Goal: Communication & Community: Answer question/provide support

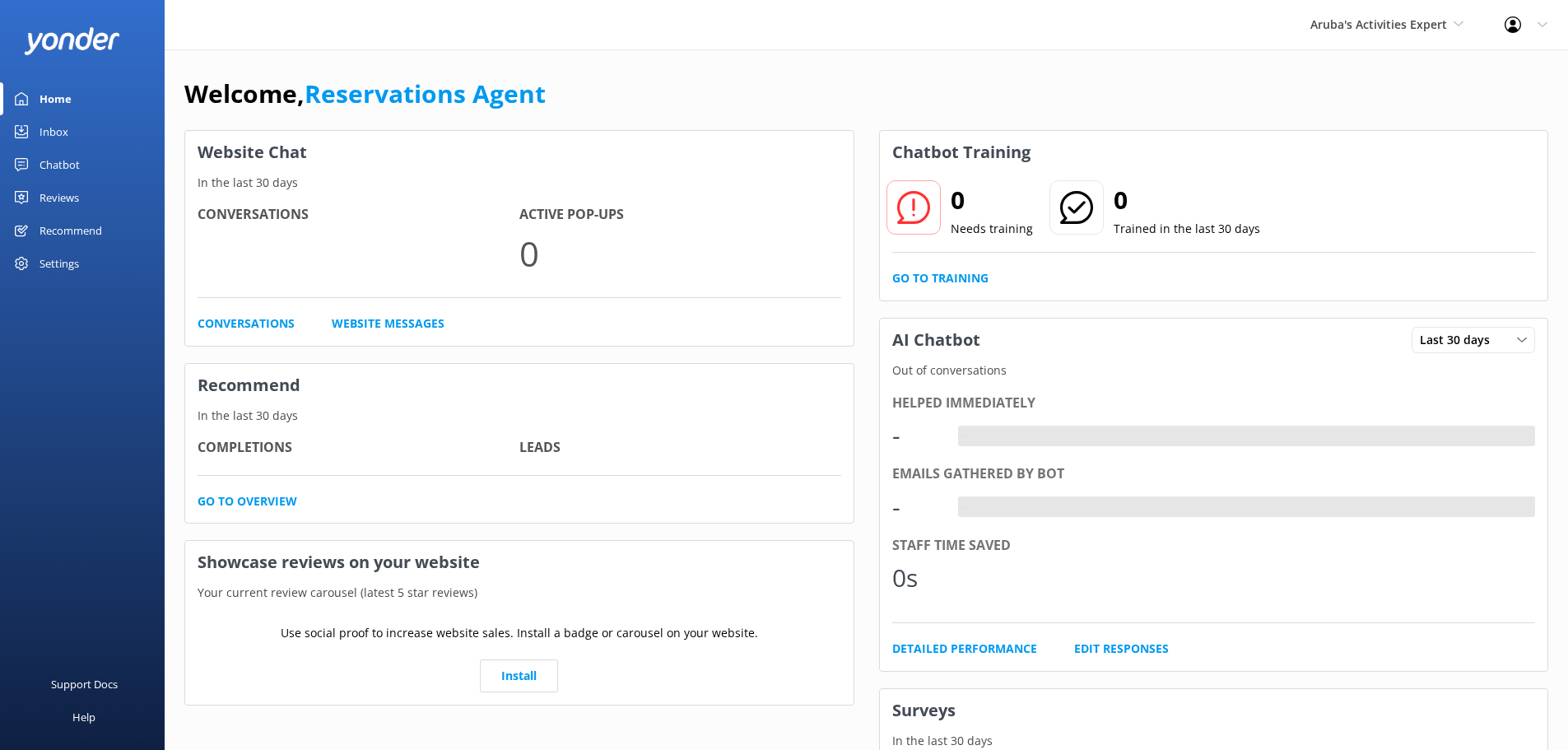
click at [55, 133] on div "Inbox" at bounding box center [54, 132] width 29 height 33
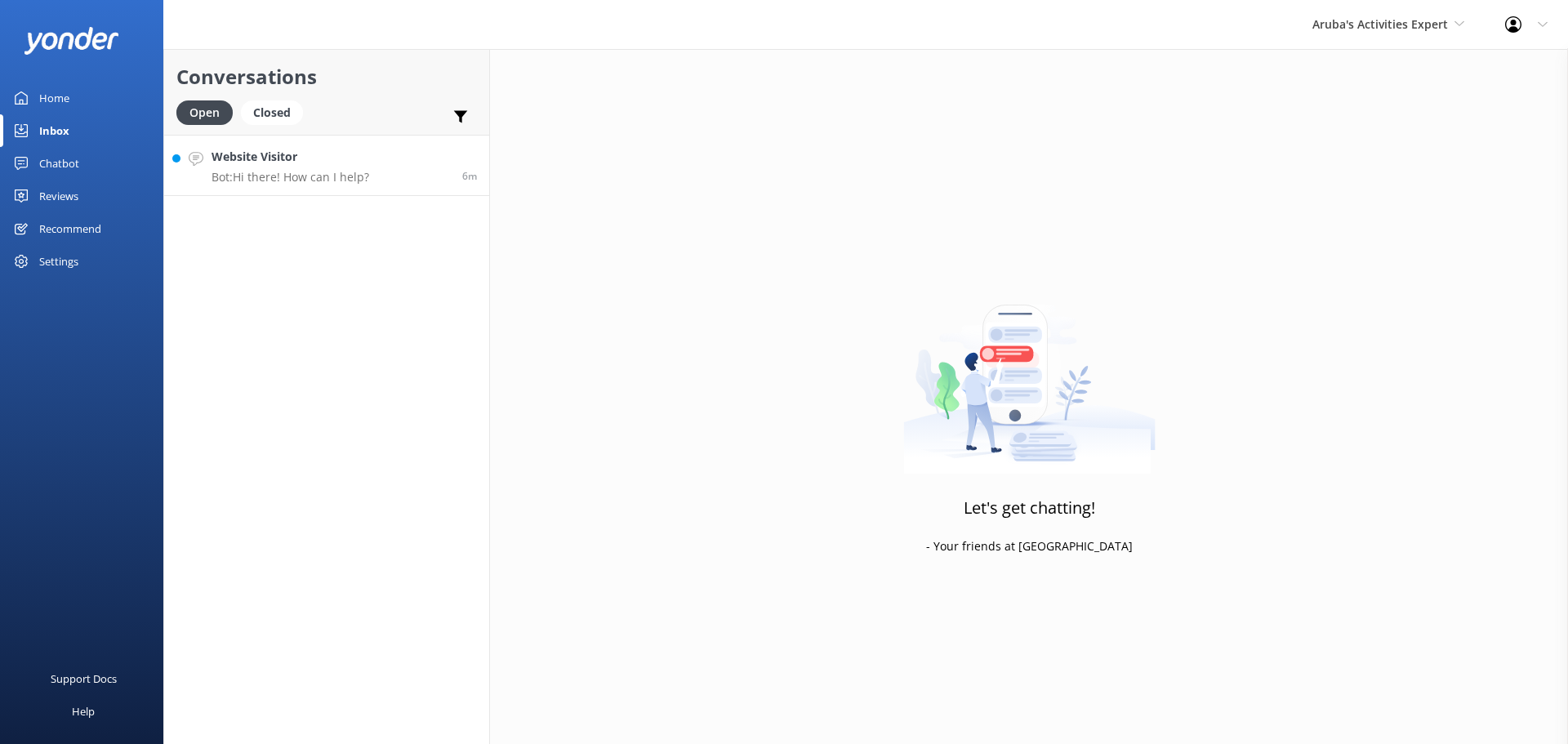
click at [268, 161] on h4 "Website Visitor" at bounding box center [290, 157] width 157 height 18
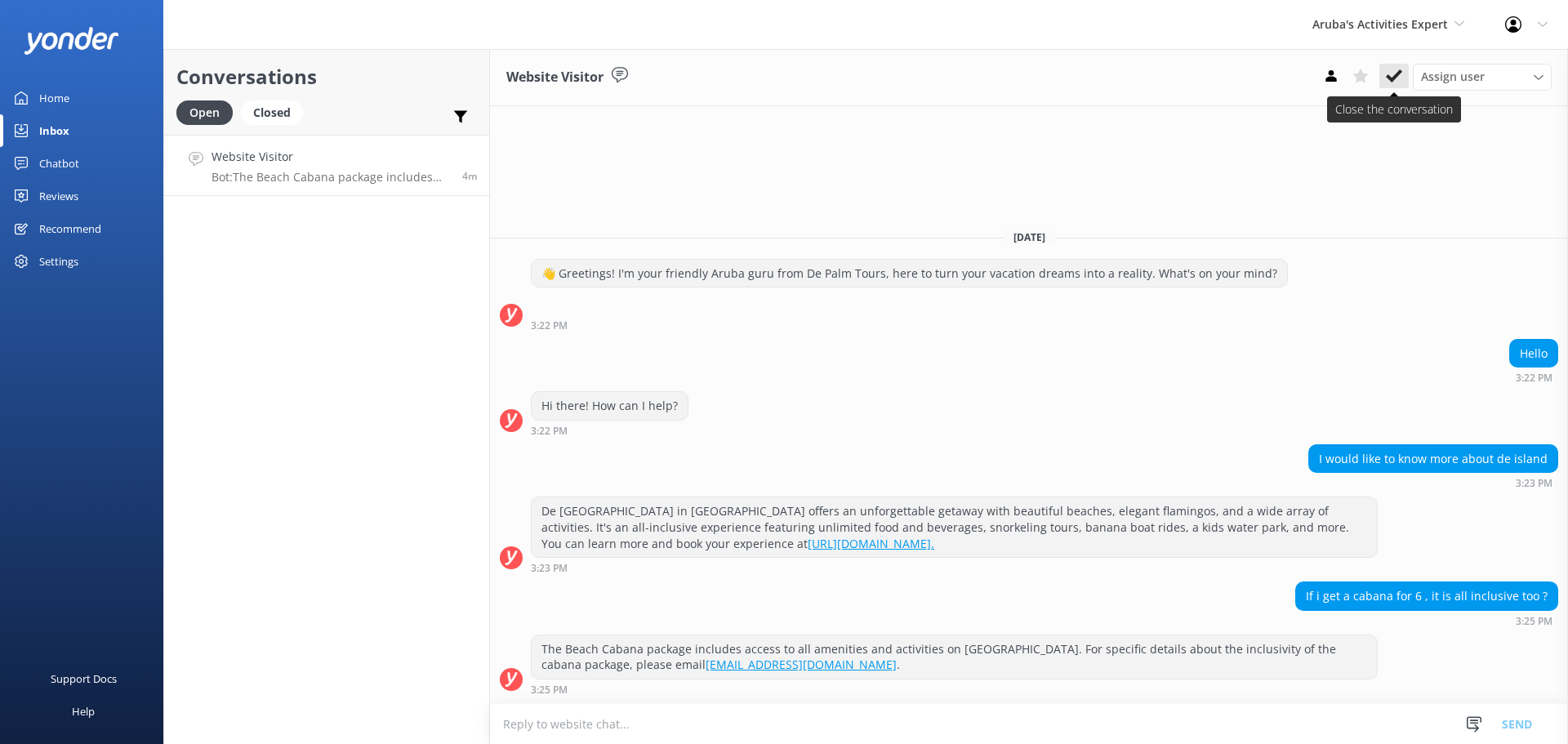
click at [1399, 64] on button at bounding box center [1394, 76] width 30 height 25
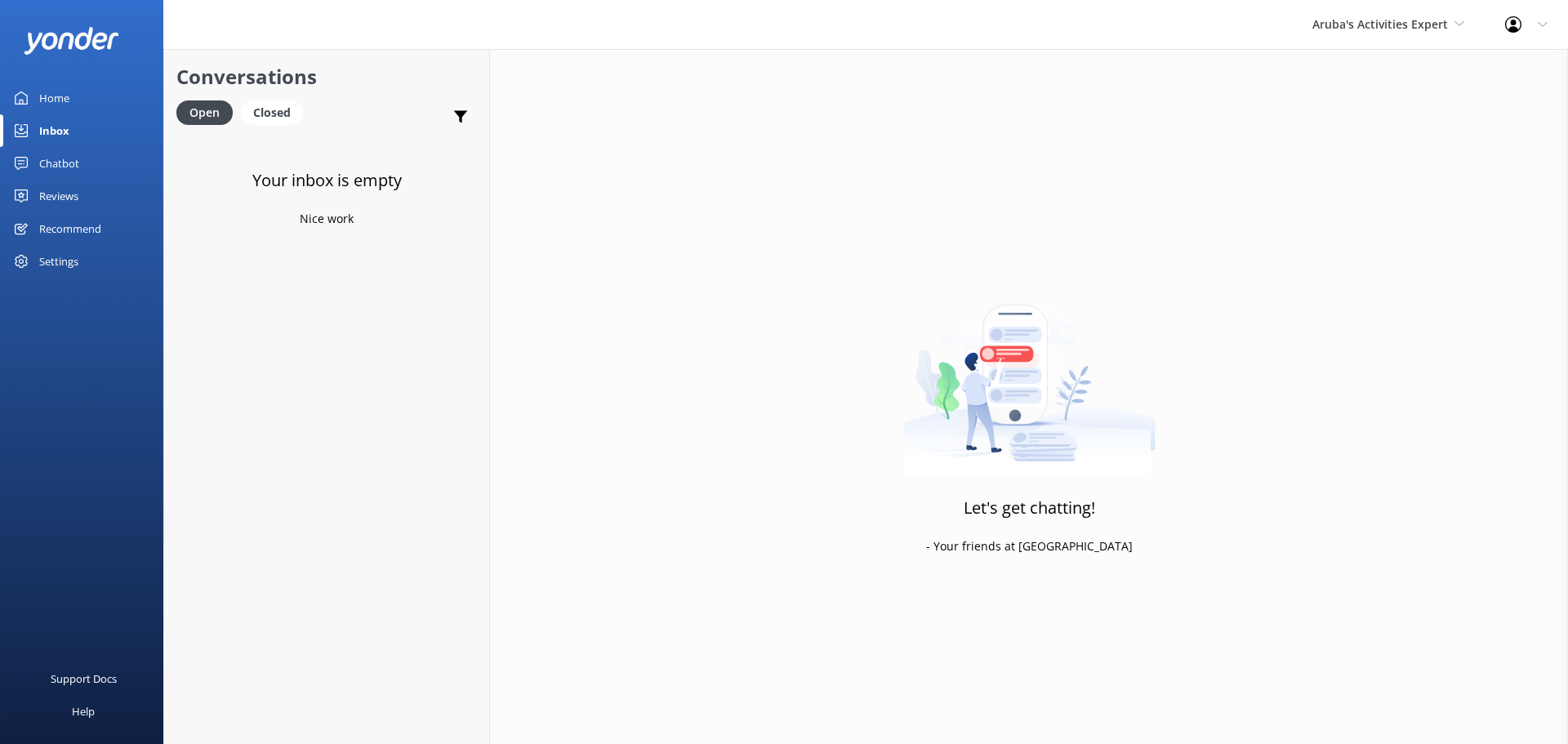
click at [68, 124] on div "Inbox" at bounding box center [54, 131] width 30 height 33
click at [1320, 22] on span "Aruba's Activities Expert" at bounding box center [1379, 24] width 136 height 16
click at [1332, 63] on link "De [GEOGRAPHIC_DATA]" at bounding box center [1374, 68] width 163 height 40
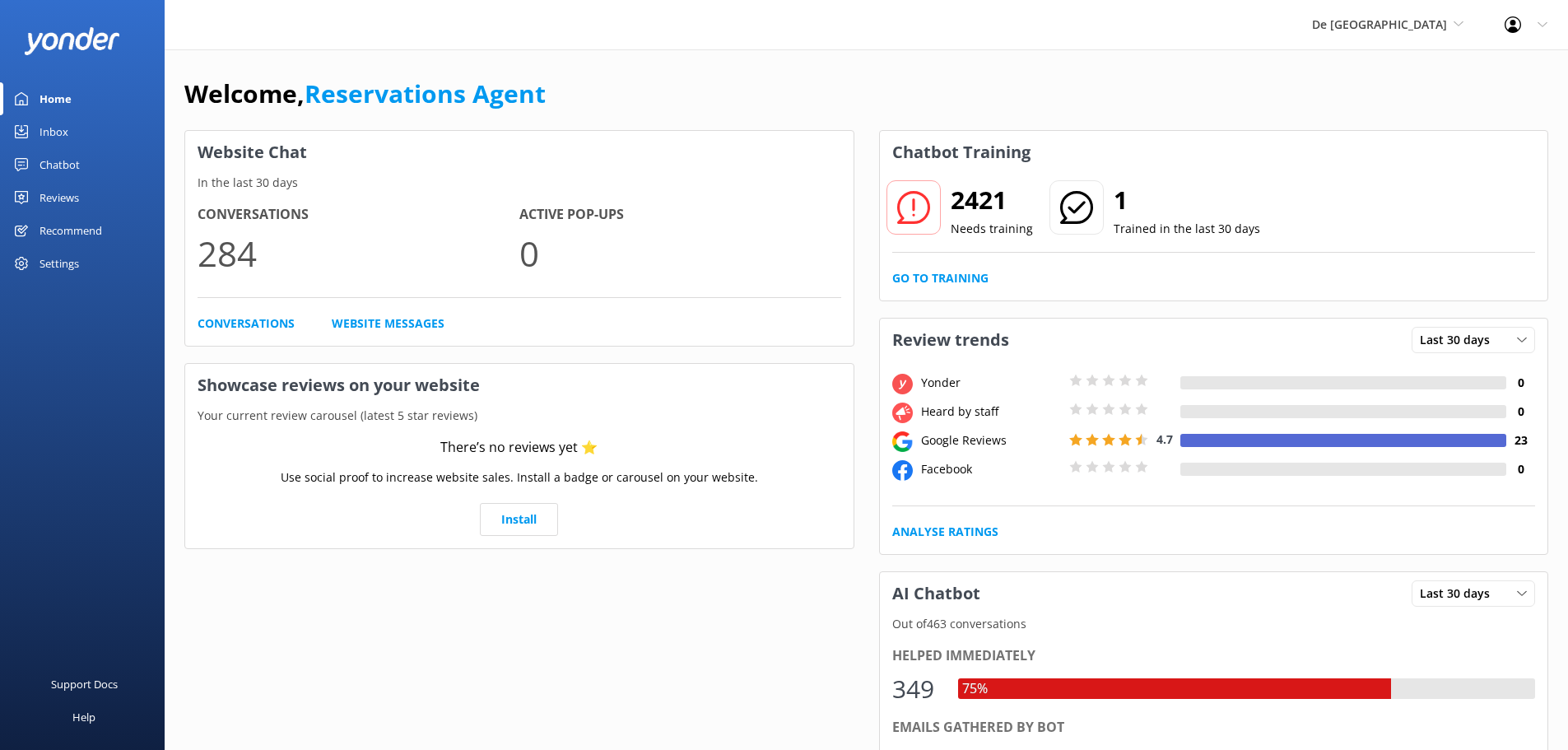
click at [79, 135] on link "Inbox" at bounding box center [82, 132] width 164 height 33
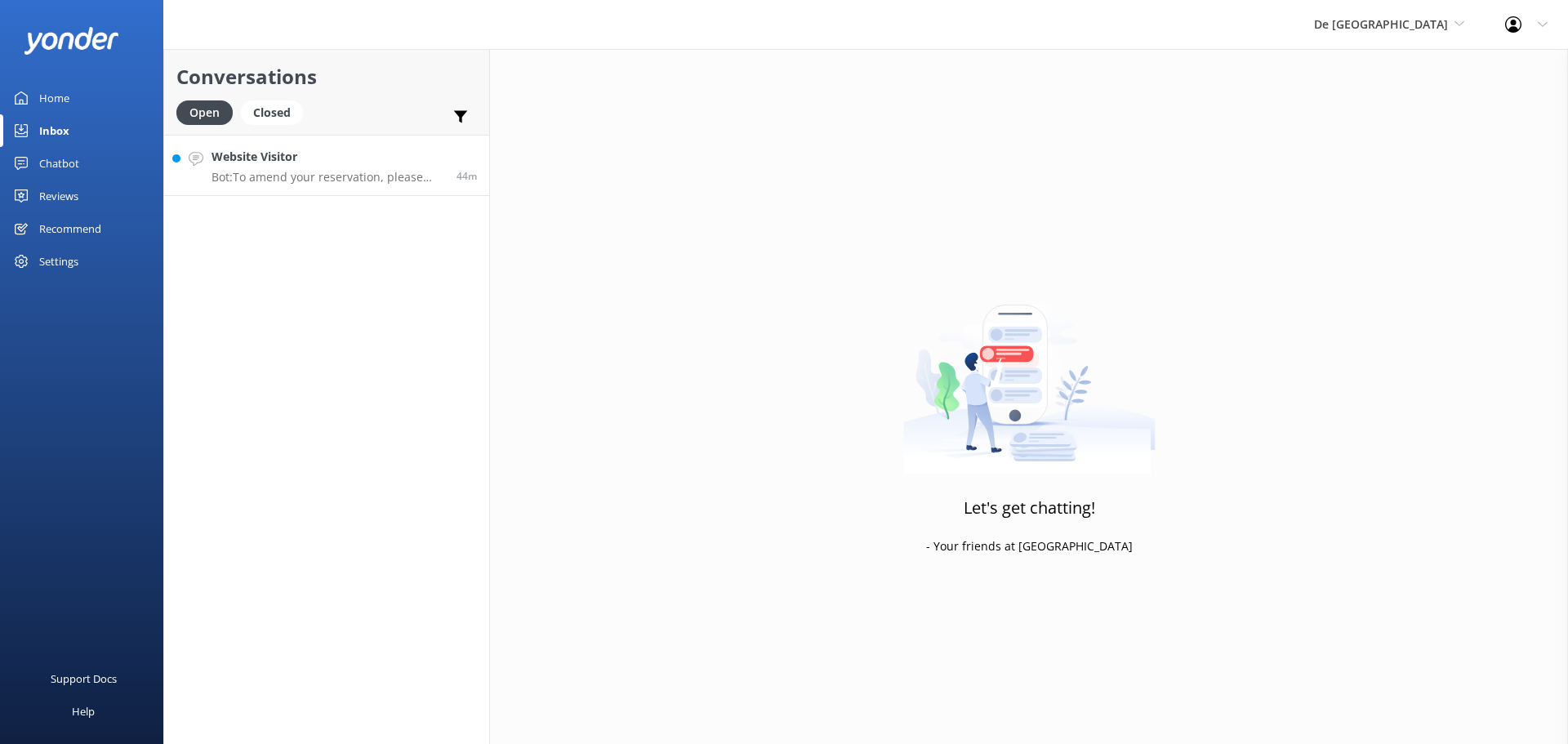
click at [210, 173] on link "Website Visitor Bot: To amend your reservation, please contact the De Palm Isla…" at bounding box center [326, 166] width 325 height 61
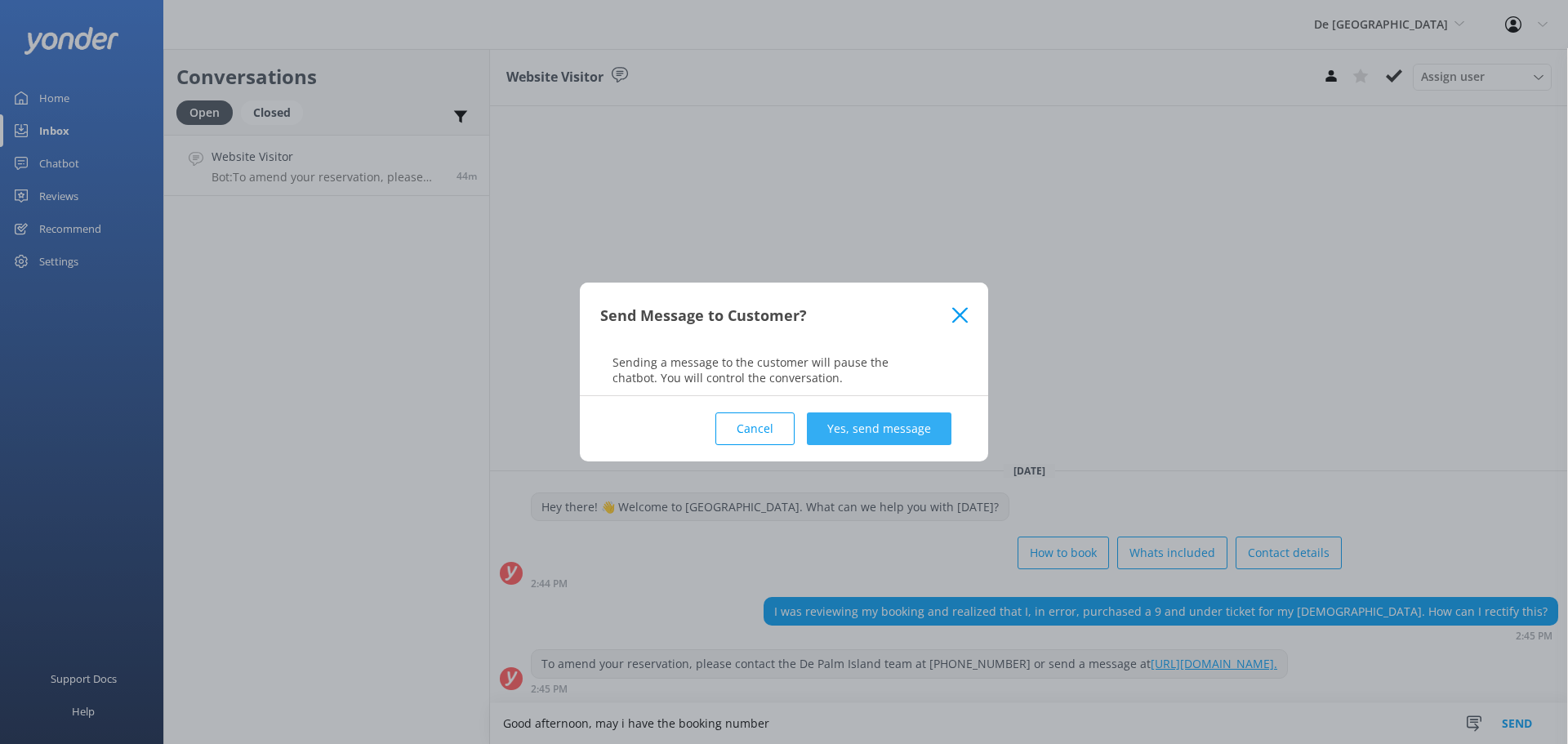
type textarea "Good afternoon, may i have the booking number"
click at [931, 421] on button "Yes, send message" at bounding box center [880, 429] width 145 height 33
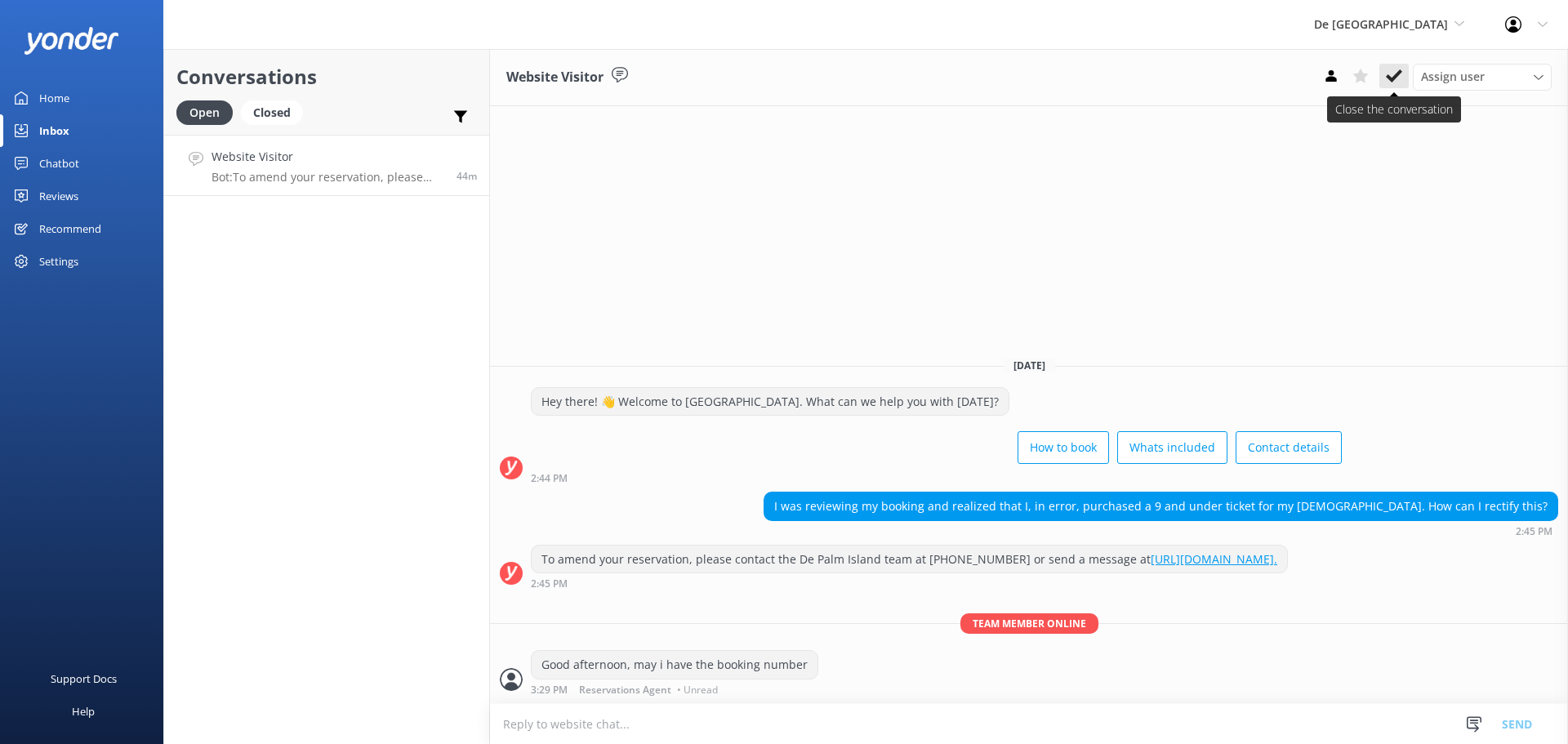
click at [1394, 77] on use at bounding box center [1394, 76] width 16 height 13
